Goal: Task Accomplishment & Management: Manage account settings

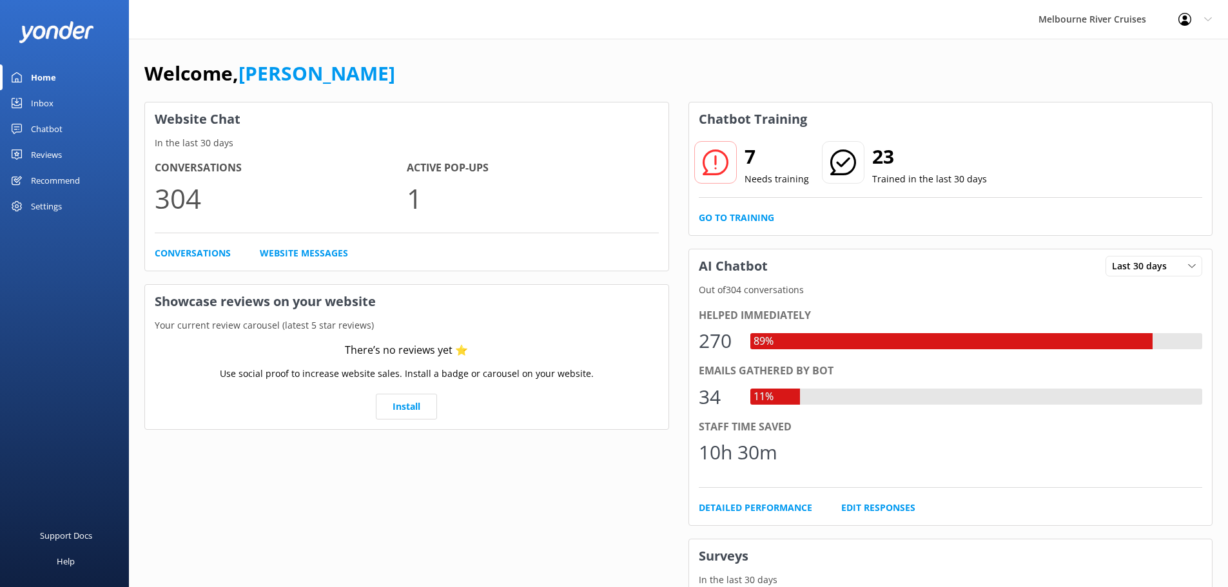
click at [38, 102] on div "Inbox" at bounding box center [42, 103] width 23 height 26
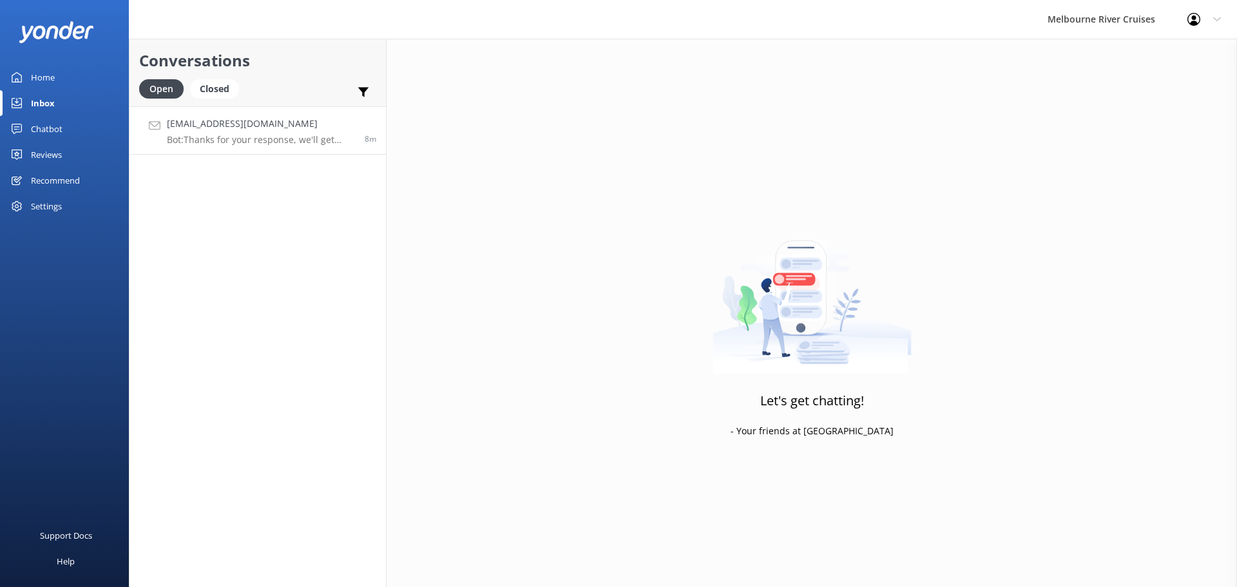
click at [201, 140] on p "Bot: Thanks for your response, we'll get back to you as soon as we can during o…" at bounding box center [261, 140] width 188 height 12
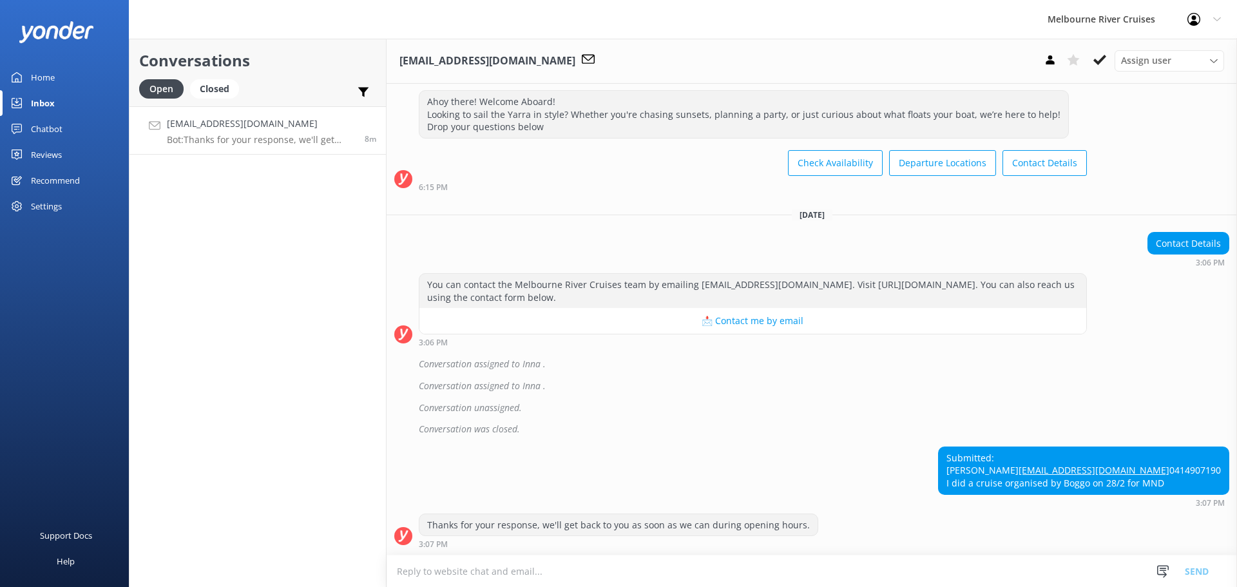
scroll to position [419, 0]
click at [1187, 61] on div "Assign user" at bounding box center [1169, 60] width 103 height 14
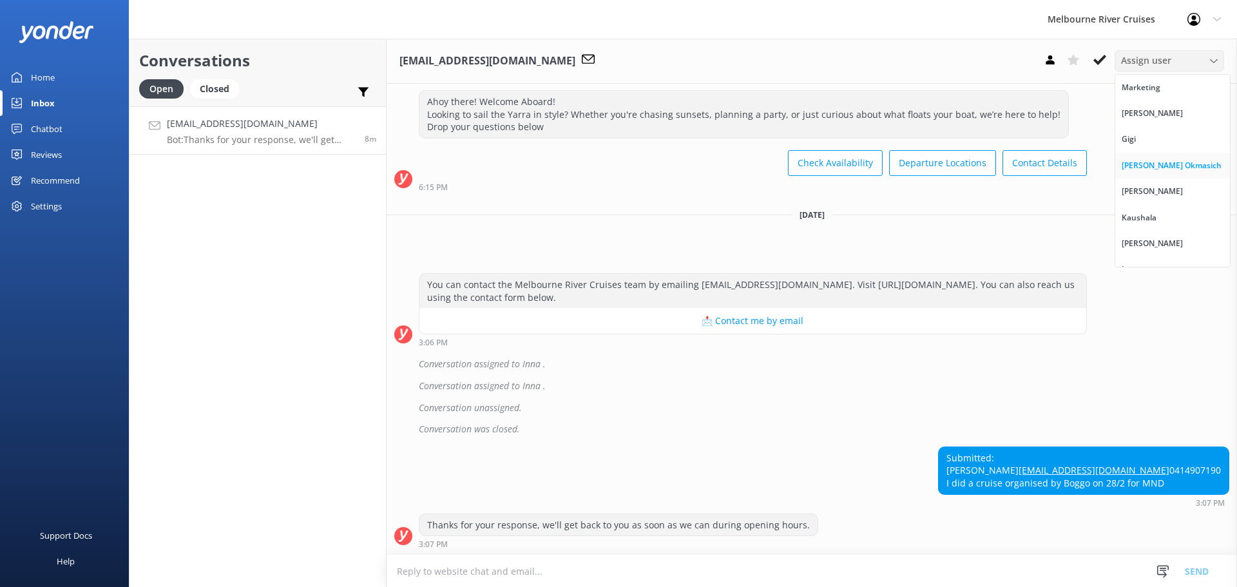
click at [1183, 169] on div "[PERSON_NAME] Okmasich" at bounding box center [1172, 165] width 100 height 13
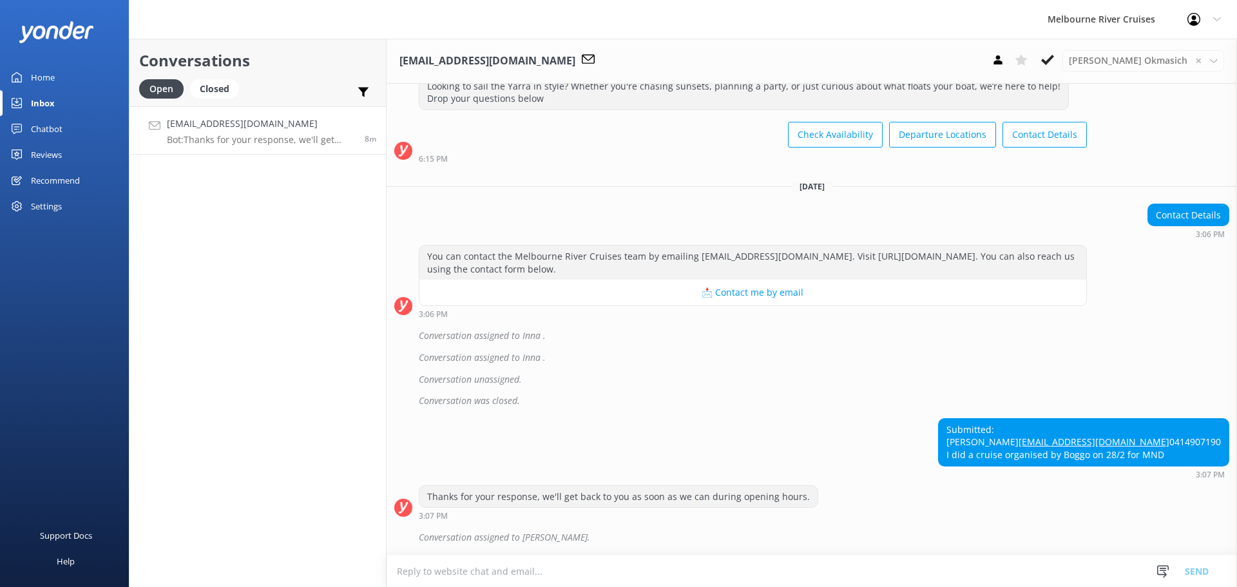
scroll to position [447, 0]
